Goal: Information Seeking & Learning: Compare options

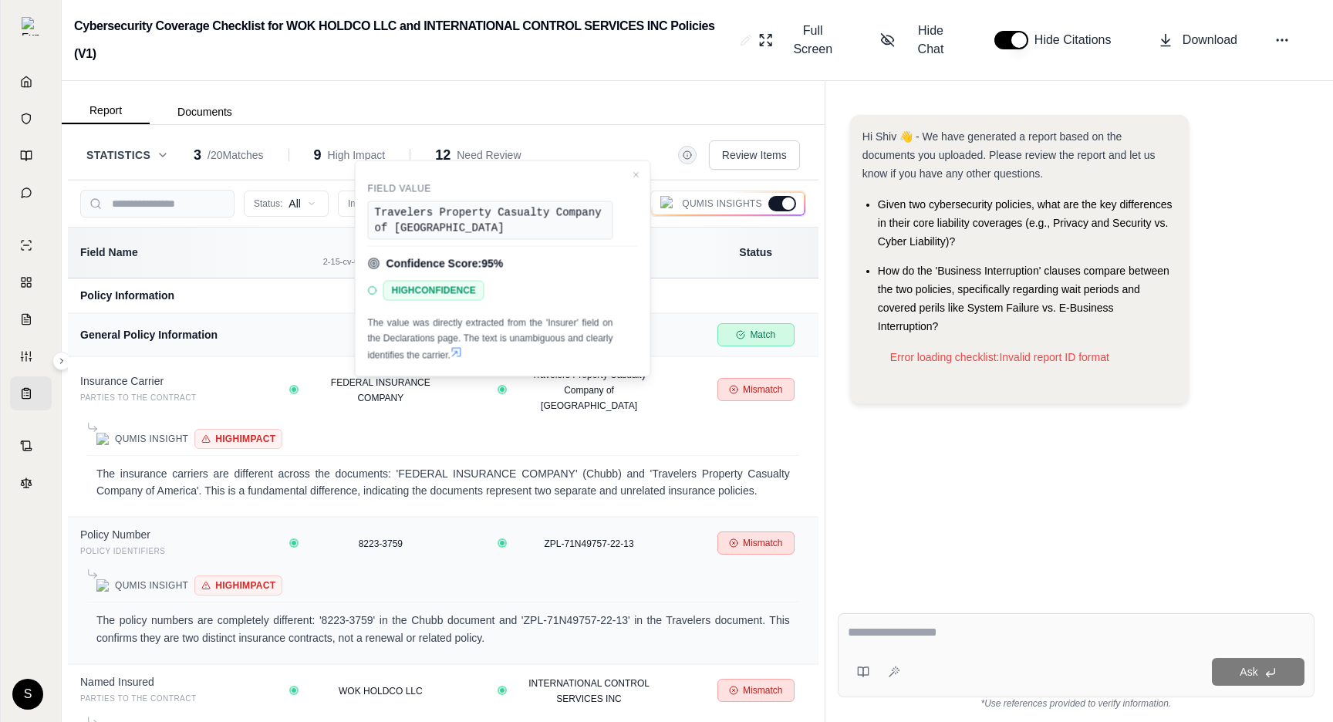
click at [600, 39] on h2 "Cybersecurity Coverage Checklist for WOK HOLDCO LLC and INTERNATIONAL CONTROL S…" at bounding box center [404, 40] width 660 height 56
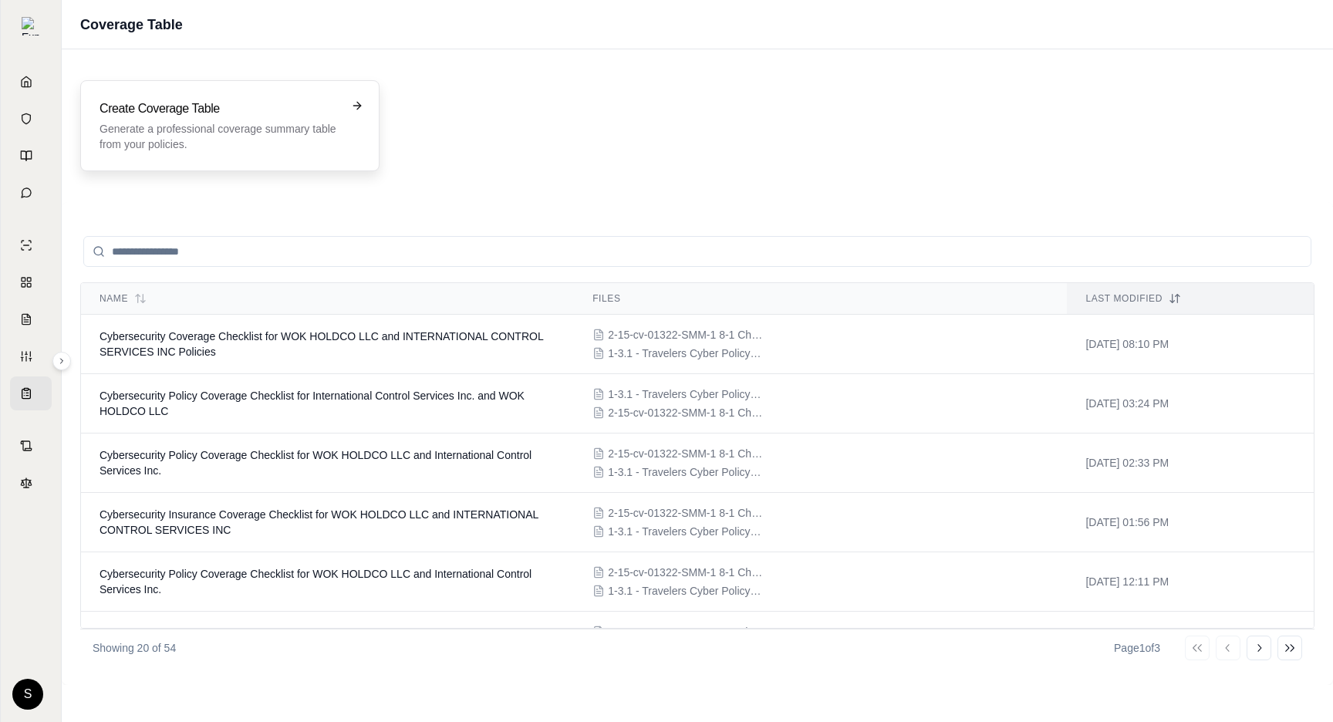
click at [229, 153] on div "Create Coverage Table Generate a professional coverage summary table from your …" at bounding box center [229, 125] width 299 height 91
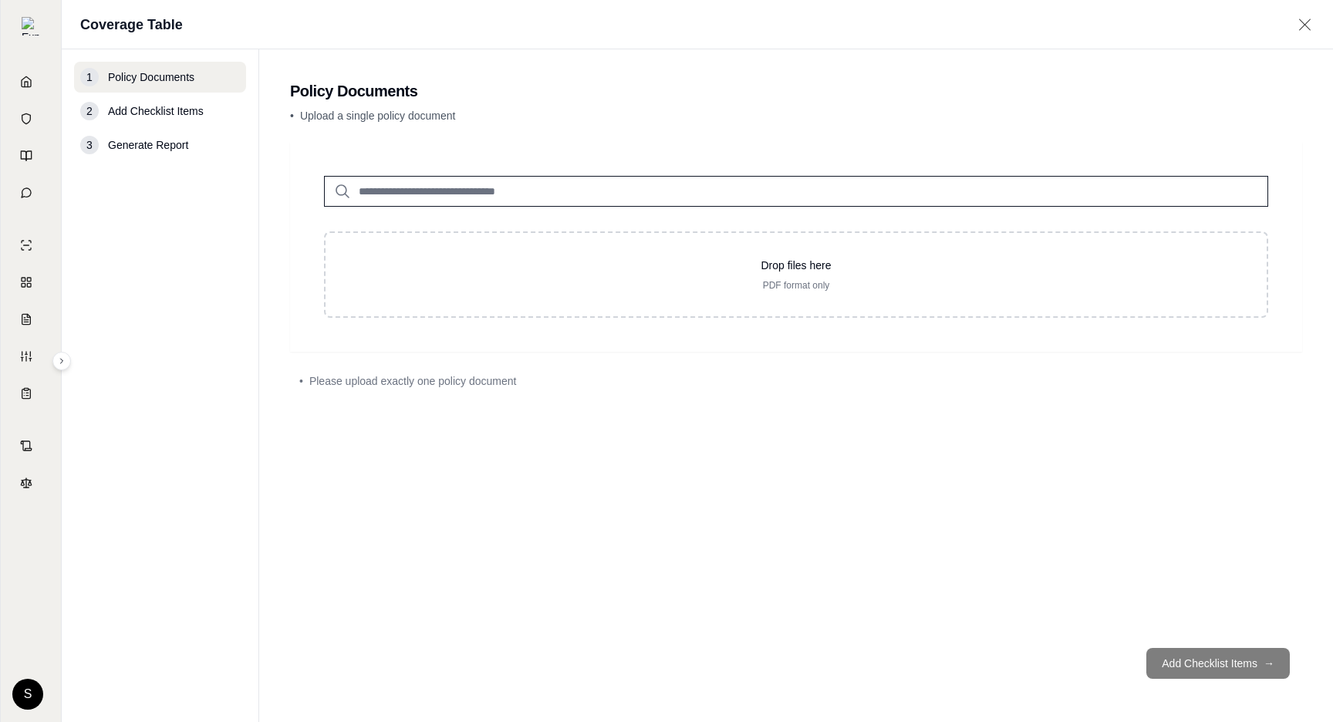
click at [387, 185] on input "search" at bounding box center [796, 191] width 945 height 31
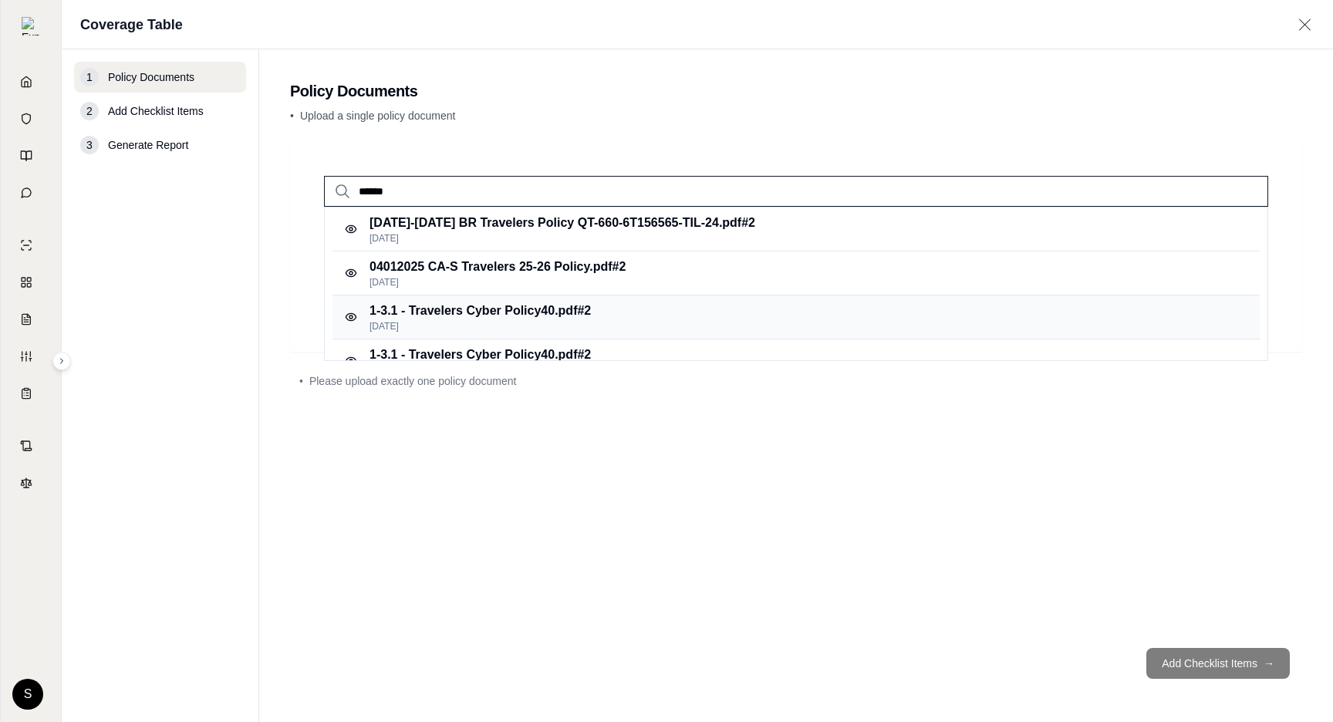
type input "******"
click at [439, 302] on p "1-3.1 - Travelers Cyber Policy40.pdf #2" at bounding box center [480, 311] width 221 height 19
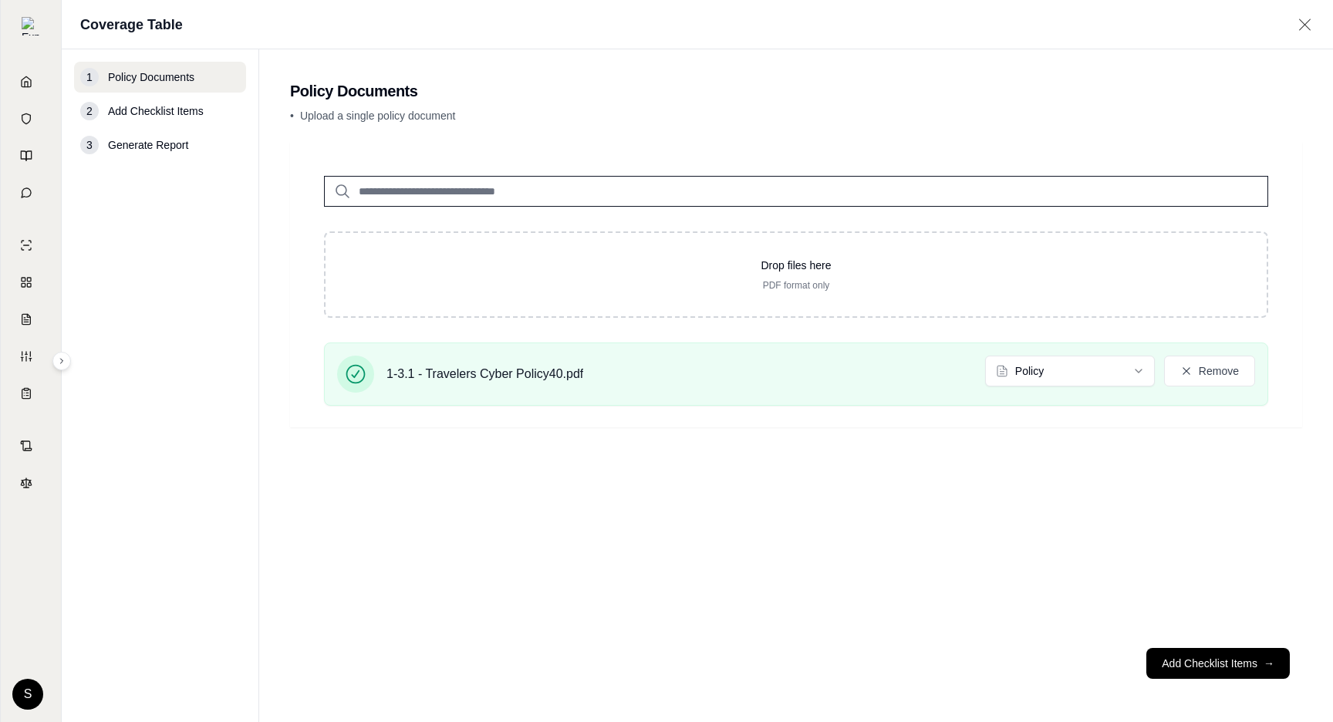
click at [465, 192] on input "search" at bounding box center [796, 191] width 945 height 31
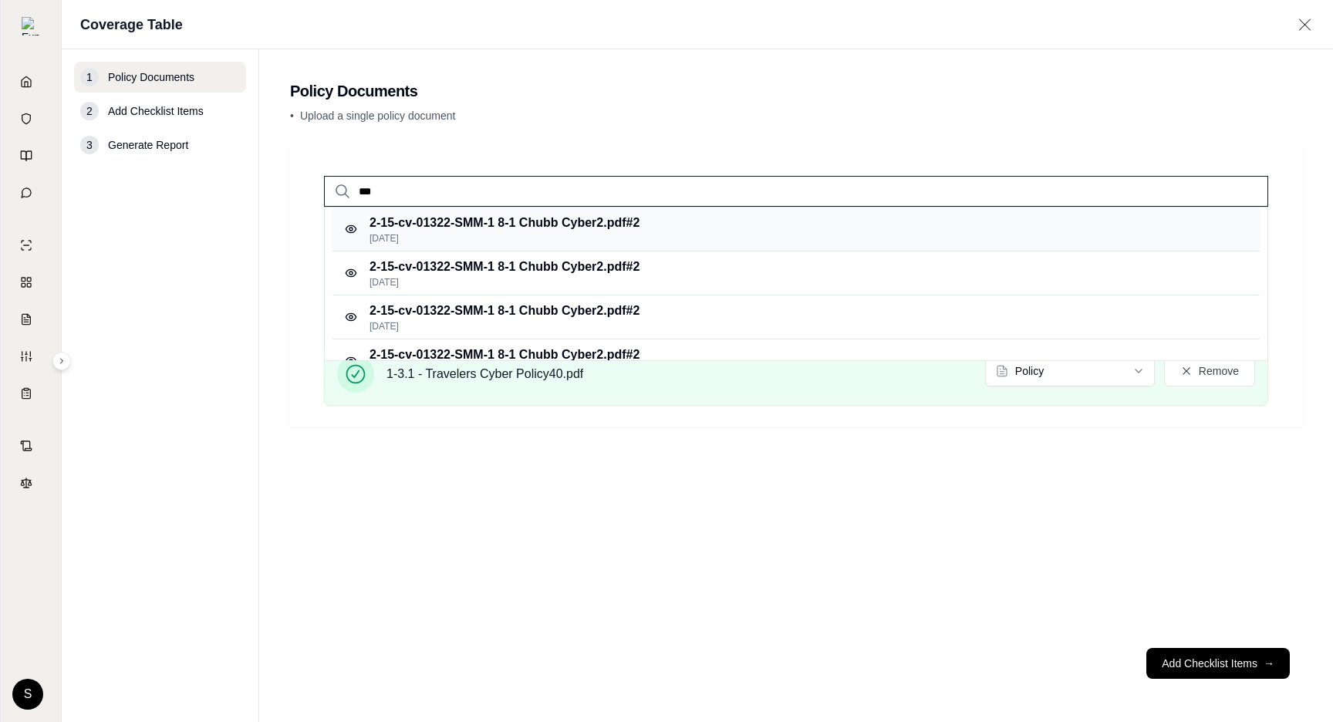
type input "***"
click at [541, 238] on p "[DATE]" at bounding box center [505, 238] width 270 height 12
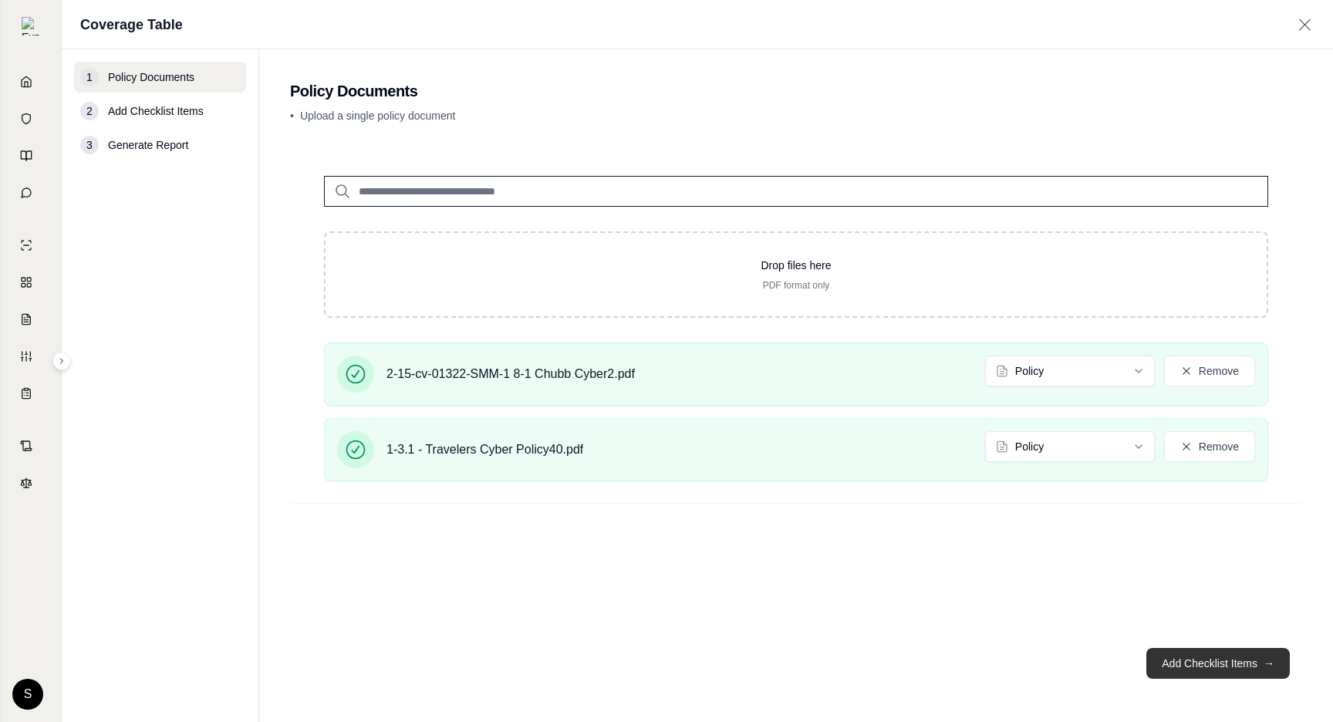
click at [1209, 661] on button "Add Checklist Items →" at bounding box center [1219, 663] width 144 height 31
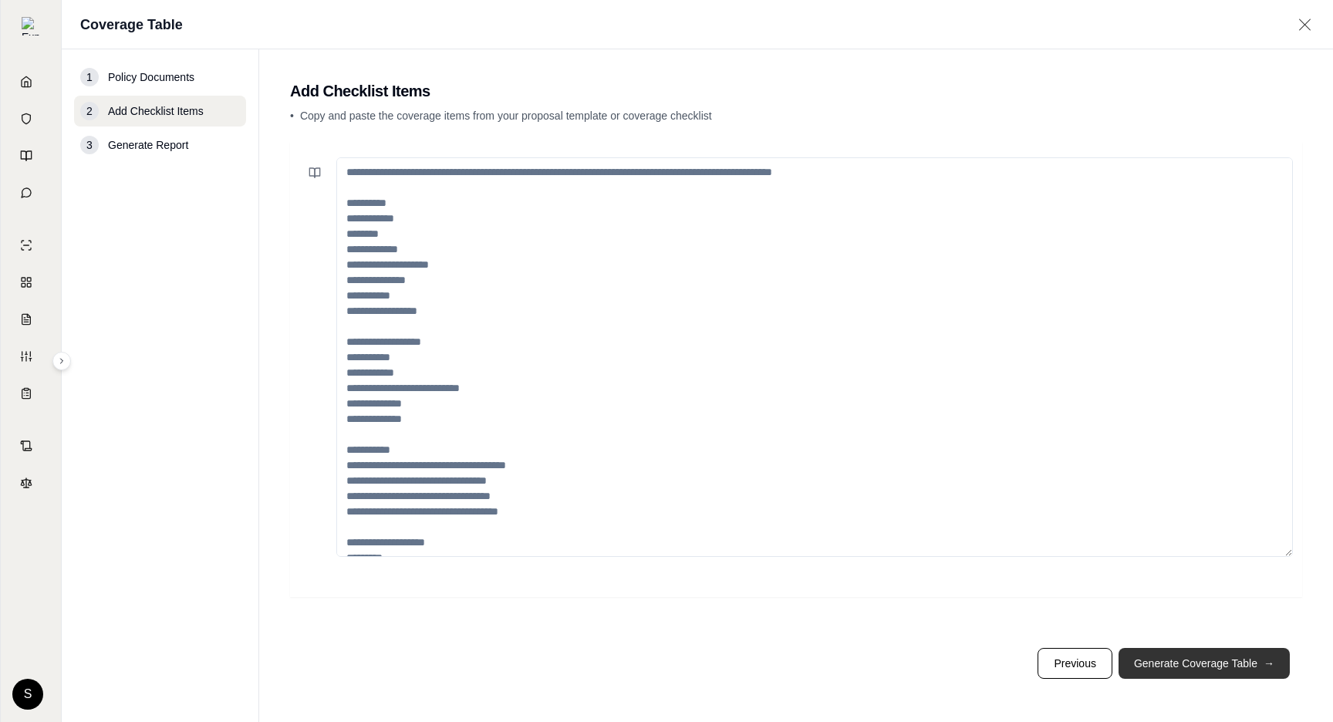
click at [1209, 661] on button "Generate Coverage Table →" at bounding box center [1204, 663] width 171 height 31
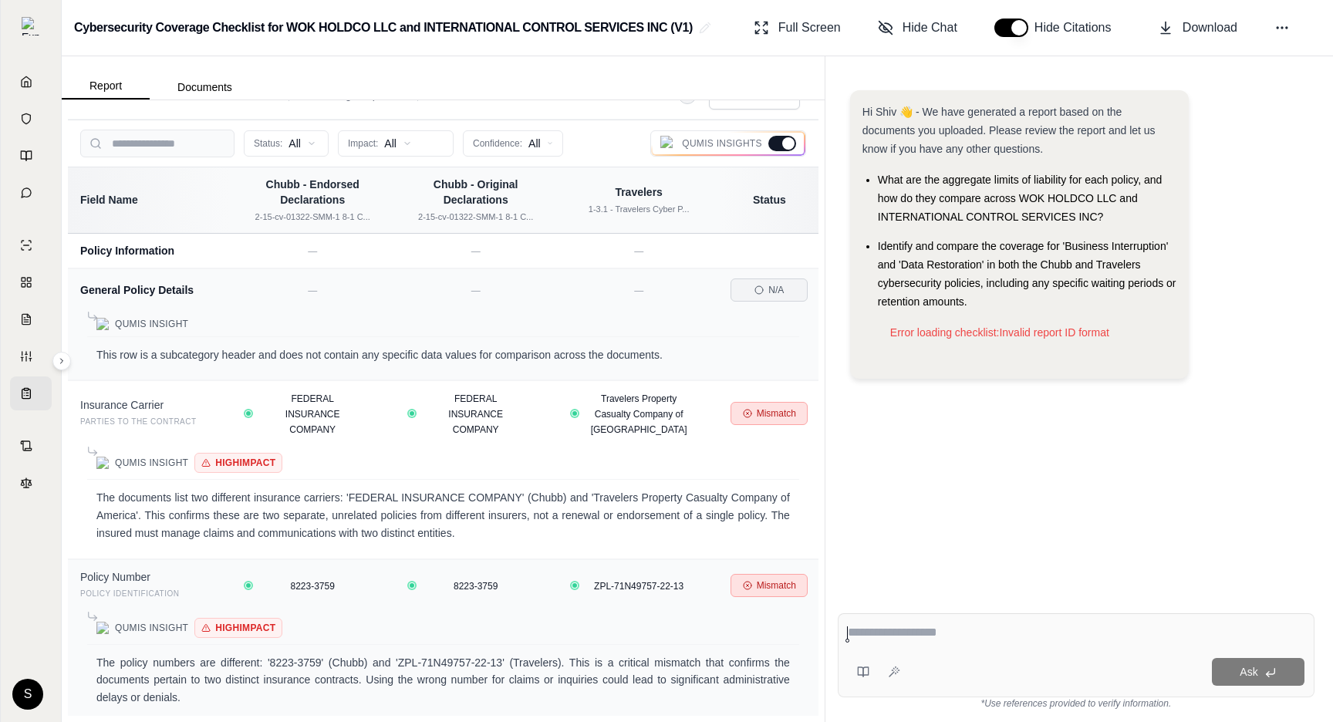
click at [782, 146] on div at bounding box center [783, 143] width 28 height 15
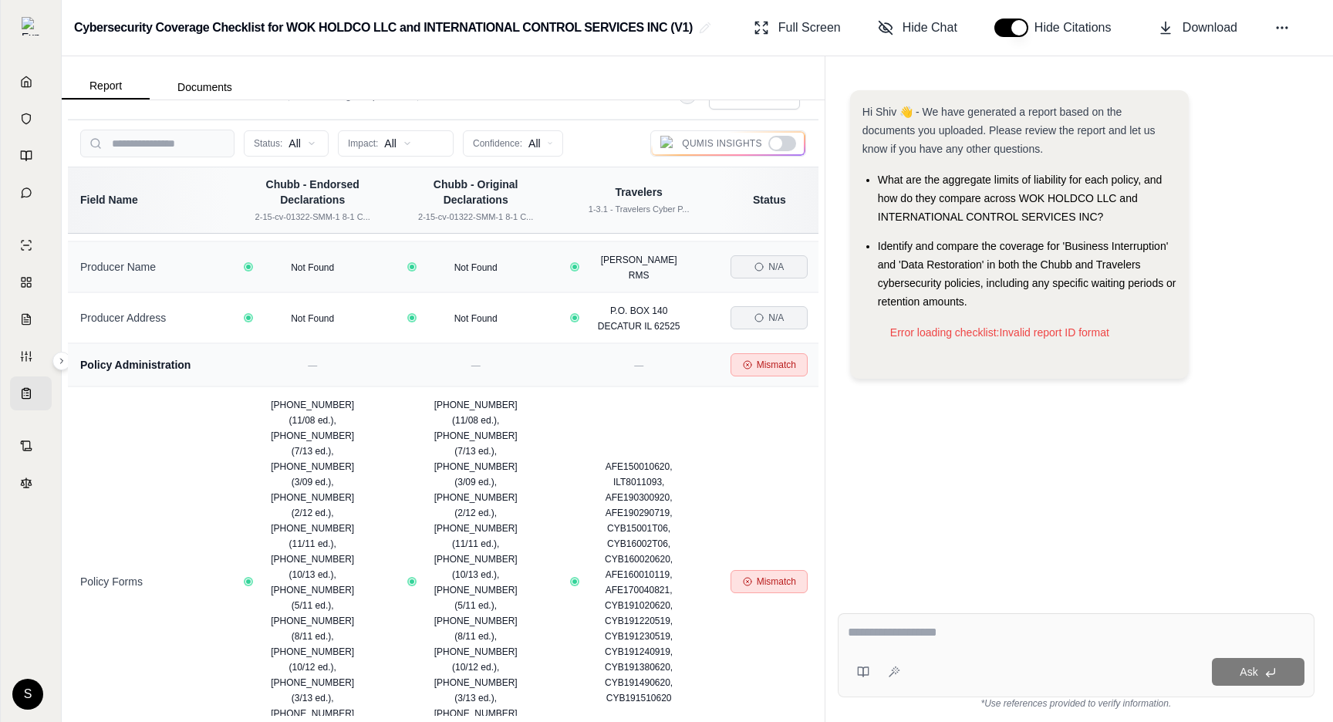
scroll to position [679, 0]
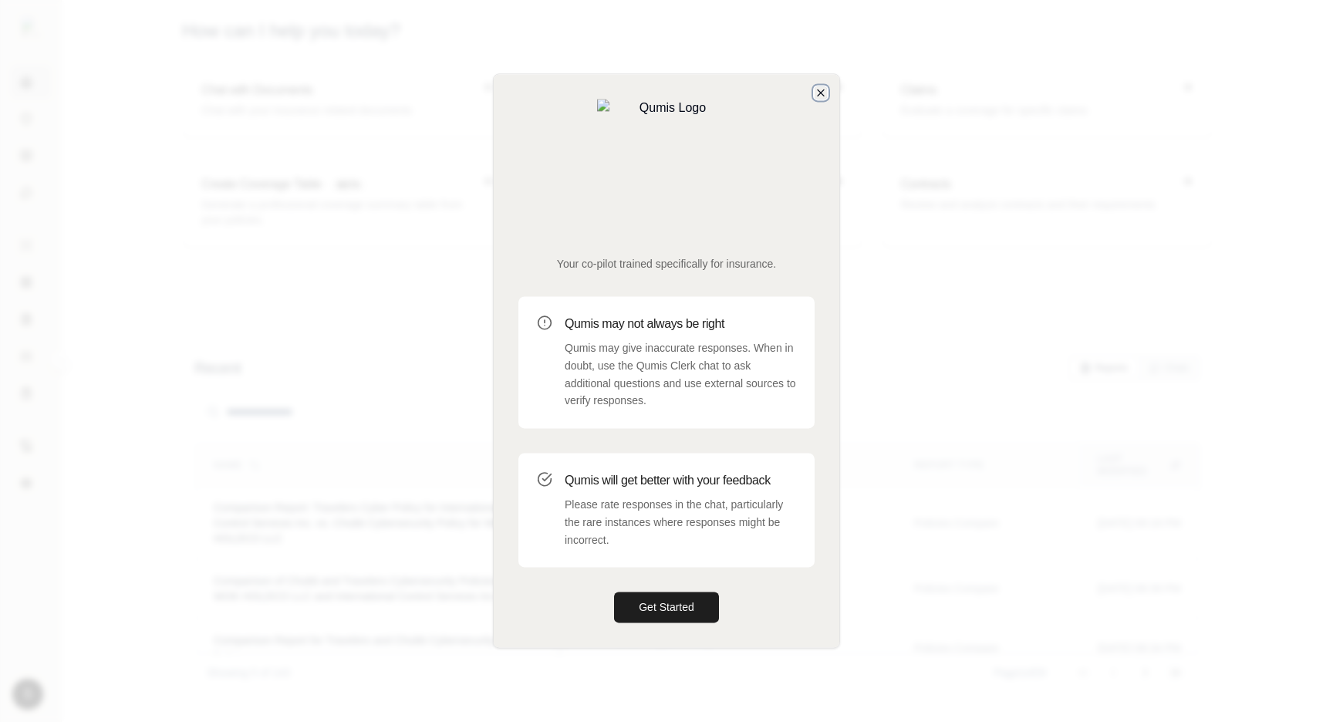
click at [820, 99] on icon "button" at bounding box center [821, 92] width 12 height 12
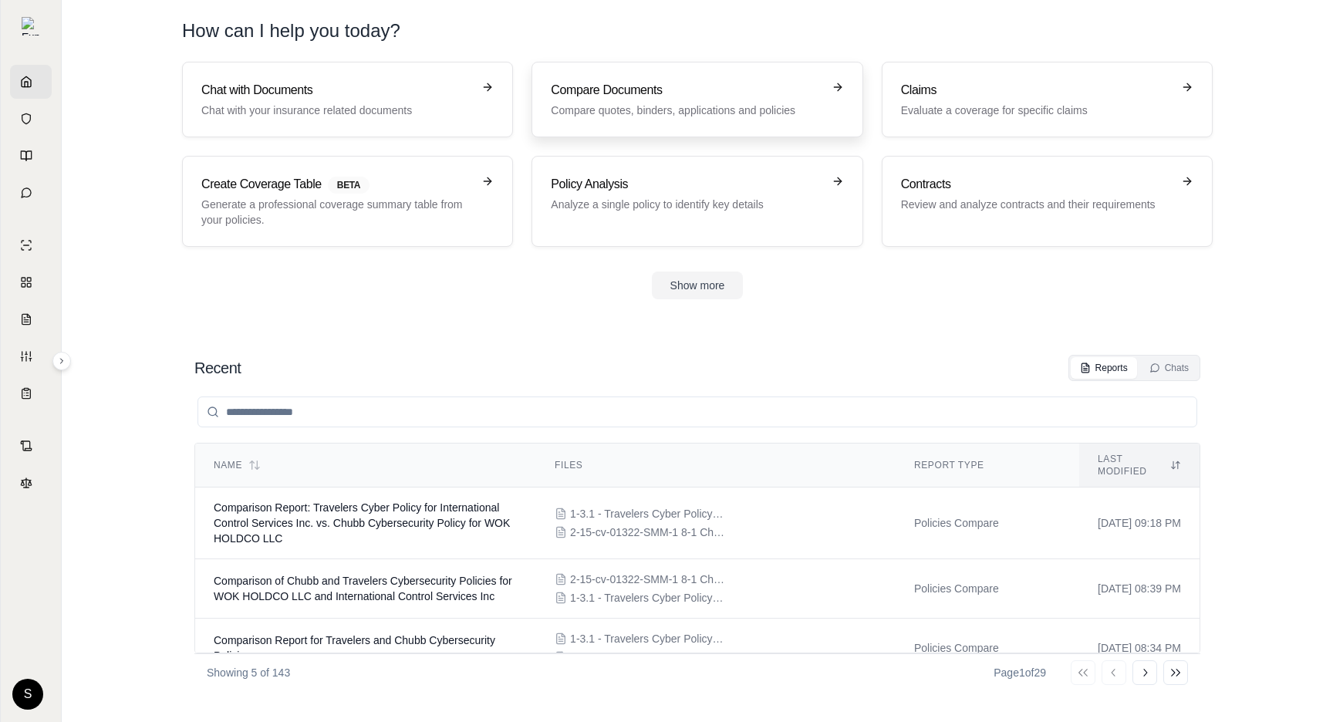
click at [639, 104] on p "Compare quotes, binders, applications and policies" at bounding box center [686, 110] width 271 height 15
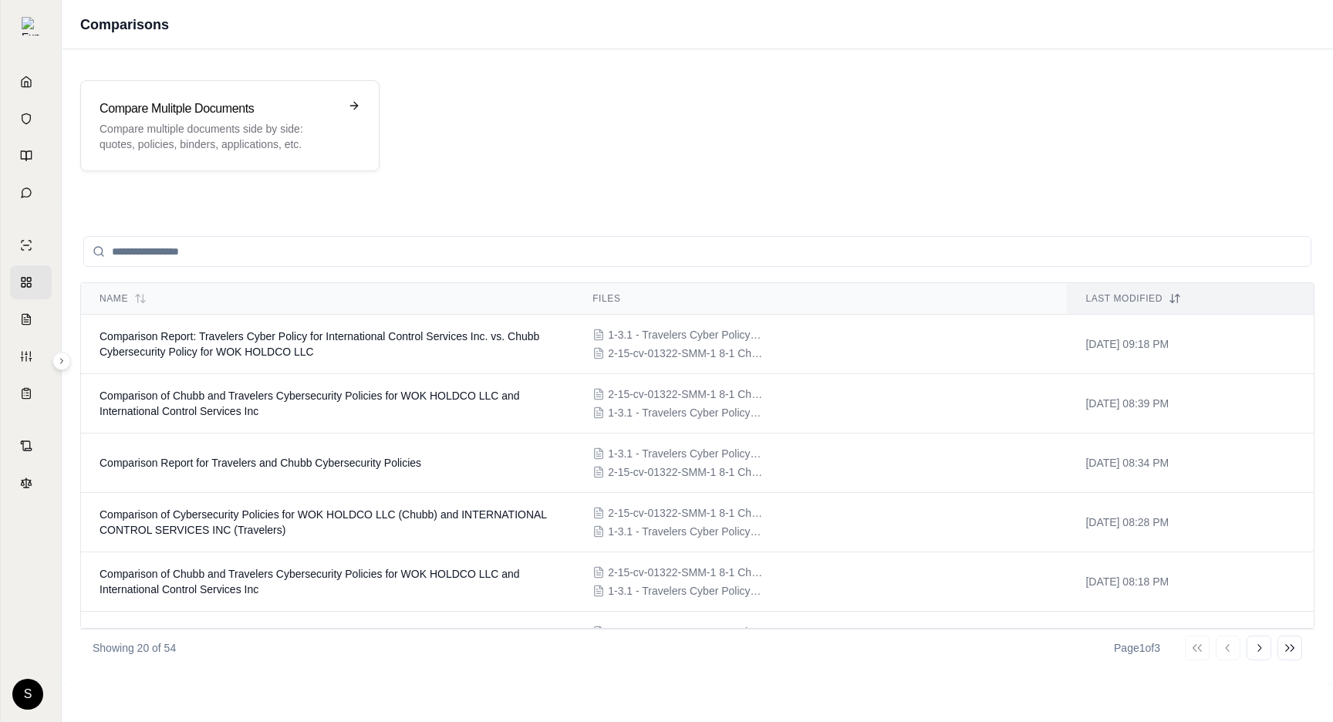
click at [396, 248] on input "search" at bounding box center [697, 251] width 1228 height 31
type input "*"
click at [271, 106] on h3 "Compare Mulitple Documents" at bounding box center [219, 109] width 239 height 19
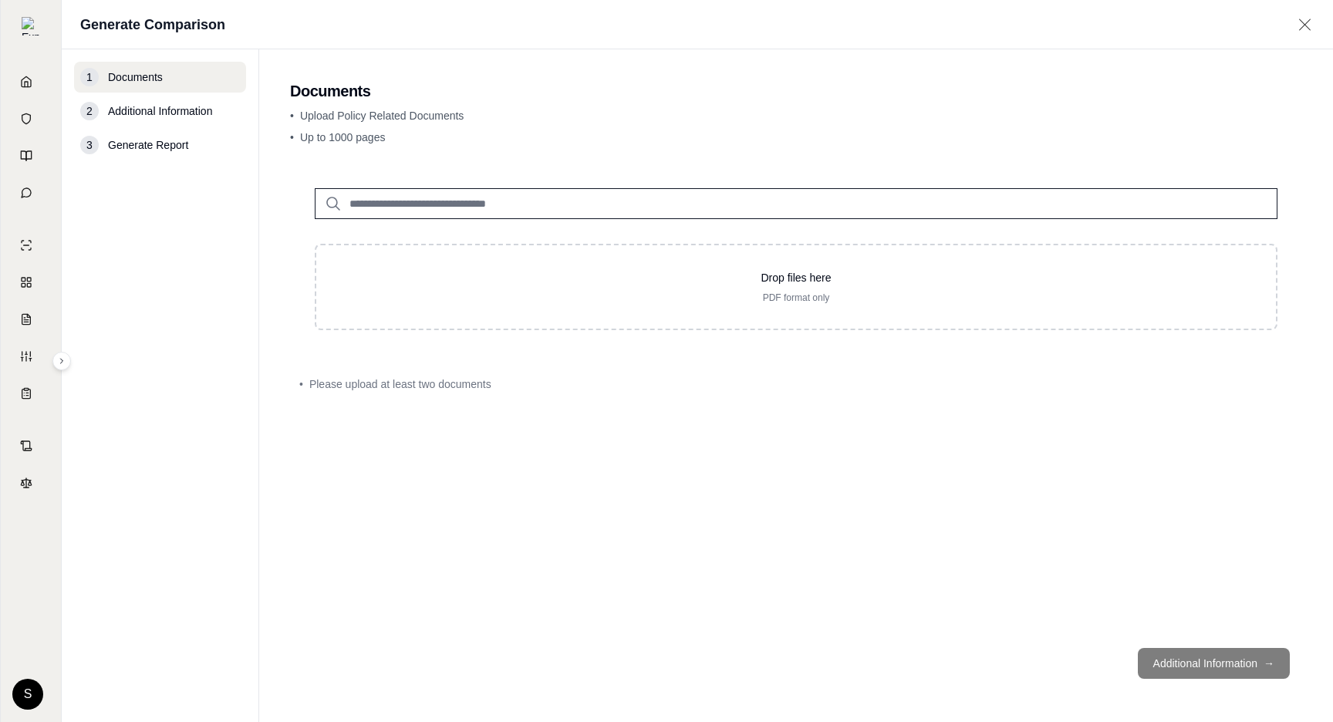
click at [458, 212] on input "search" at bounding box center [796, 203] width 963 height 31
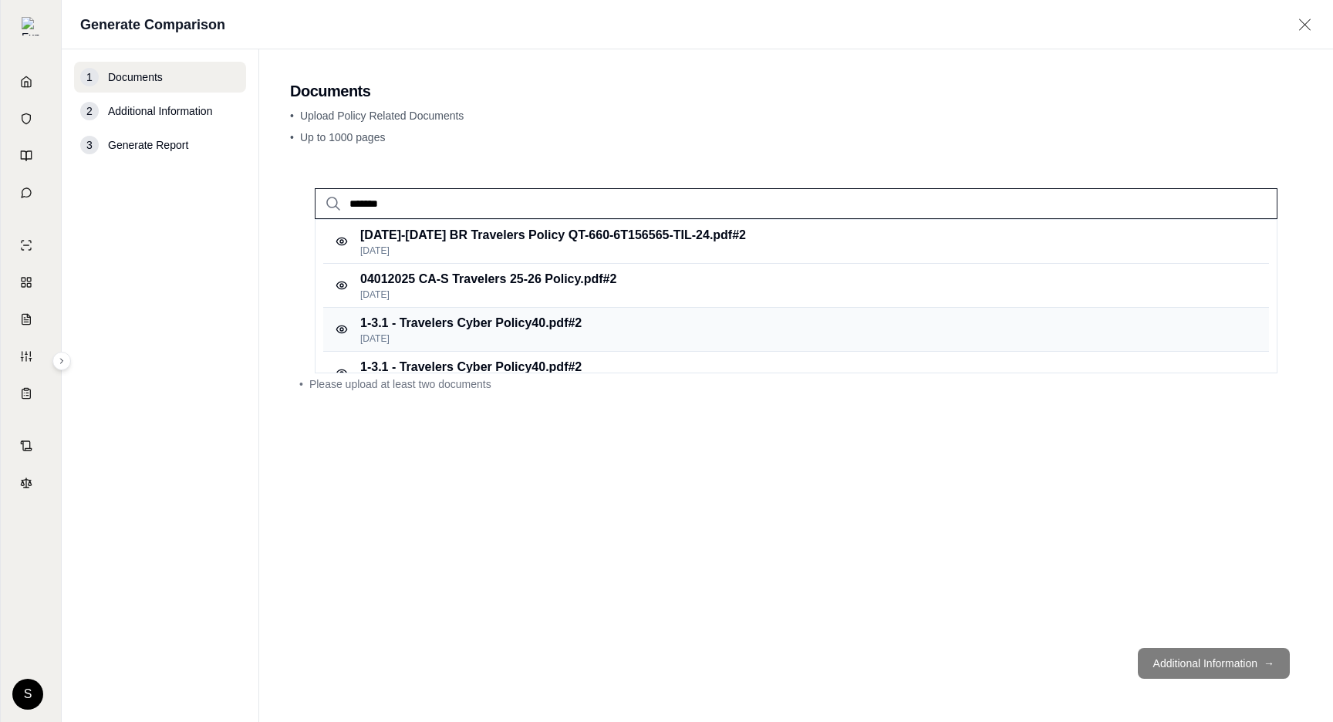
type input "*******"
click at [595, 335] on div "1-3.1 - Travelers Cyber Policy40.pdf #2 Feb 22, 2025" at bounding box center [796, 330] width 946 height 44
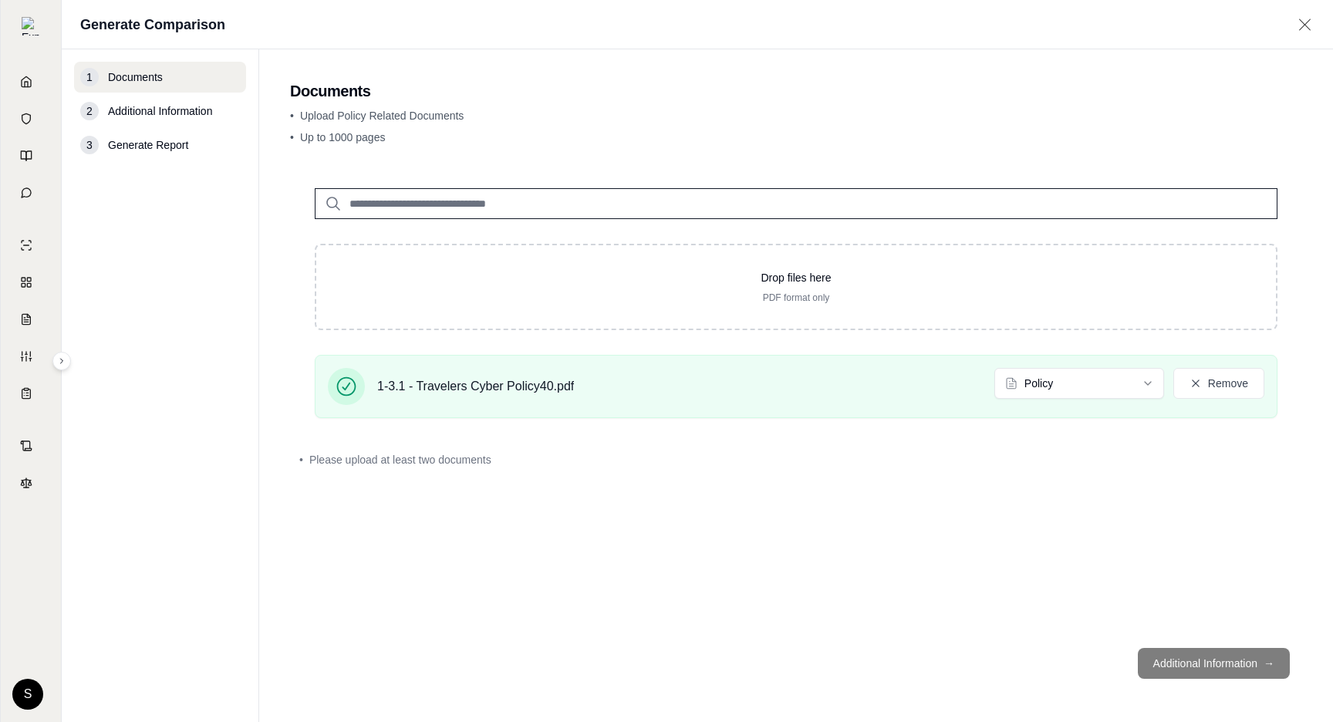
click at [406, 199] on input "search" at bounding box center [796, 203] width 963 height 31
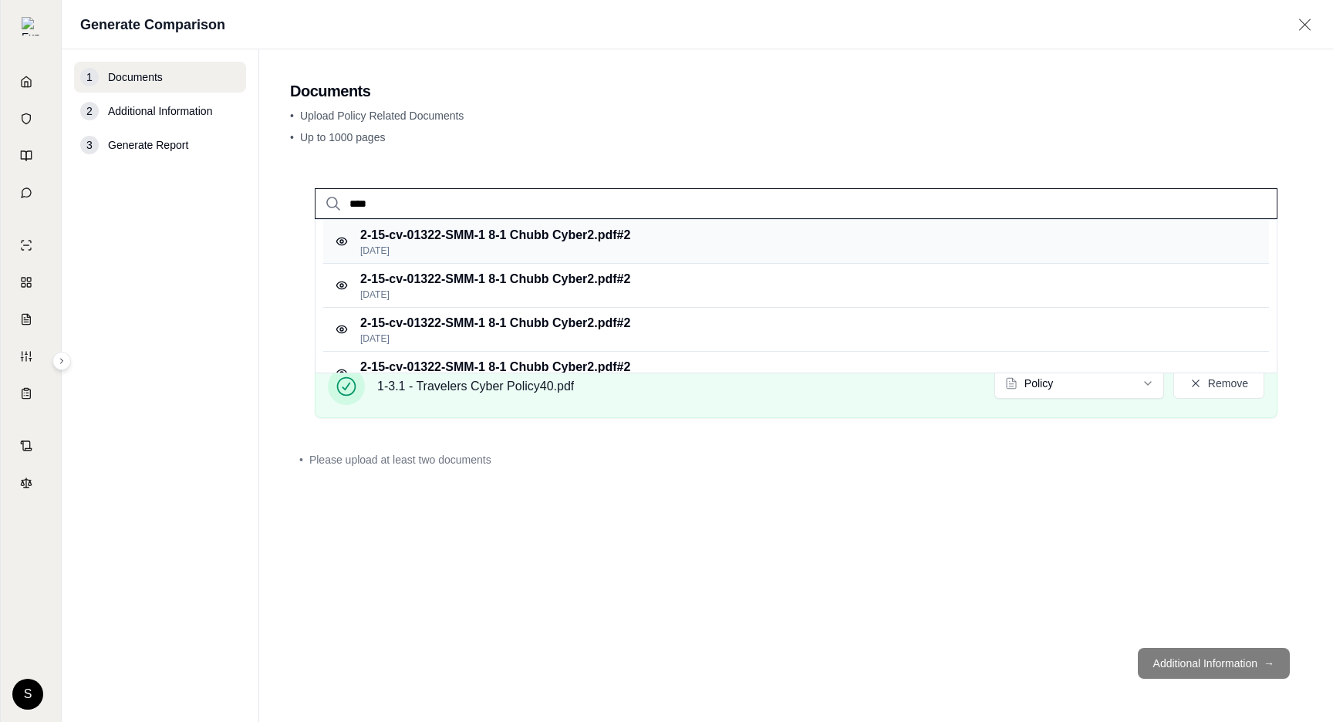
type input "****"
click at [509, 237] on p "2-15-cv-01322-SMM-1 8-1 Chubb Cyber2.pdf #2" at bounding box center [495, 235] width 270 height 19
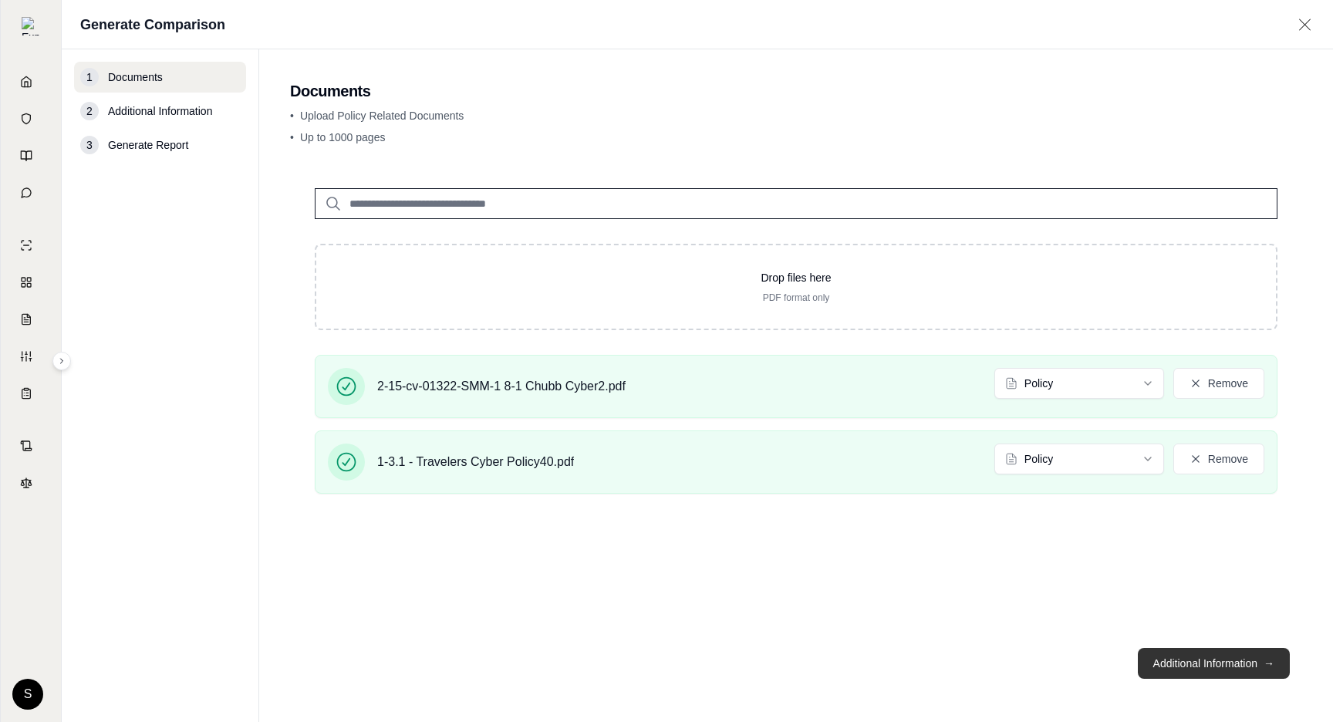
click at [1199, 664] on button "Additional Information →" at bounding box center [1214, 663] width 152 height 31
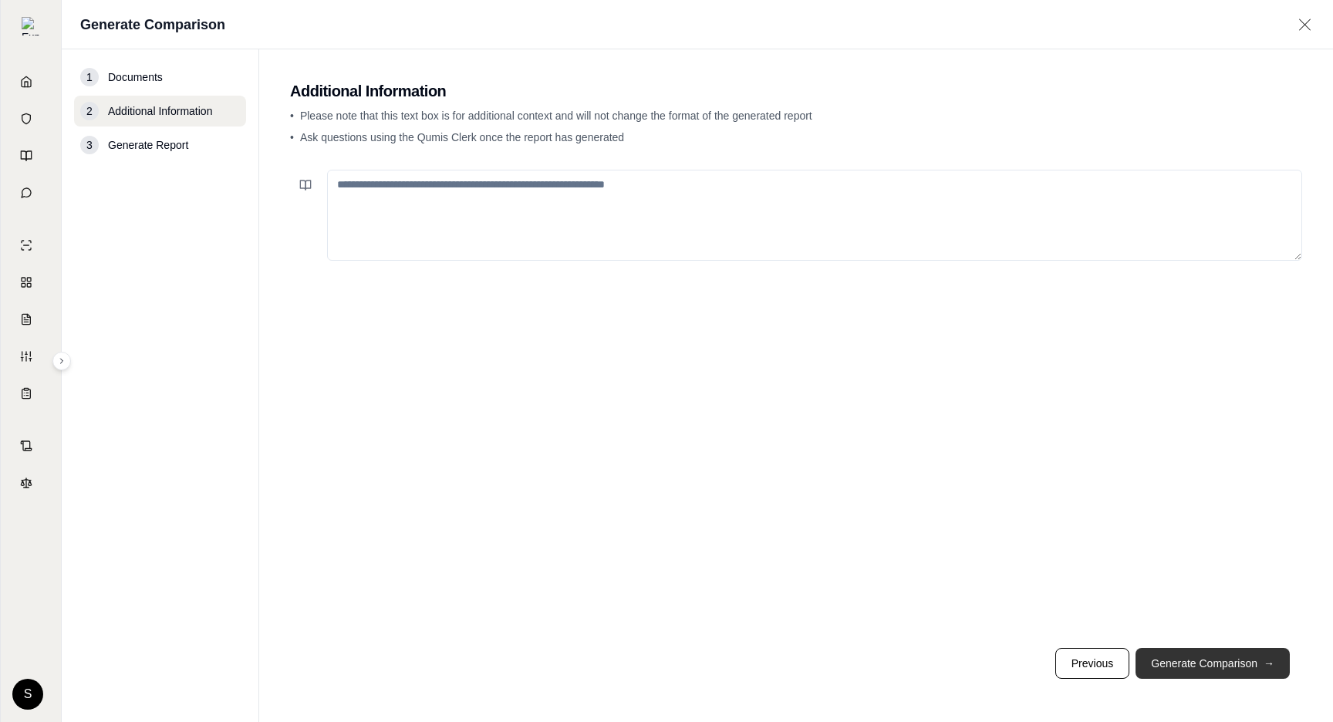
click at [1199, 664] on button "Generate Comparison →" at bounding box center [1213, 663] width 154 height 31
